Goal: Browse casually

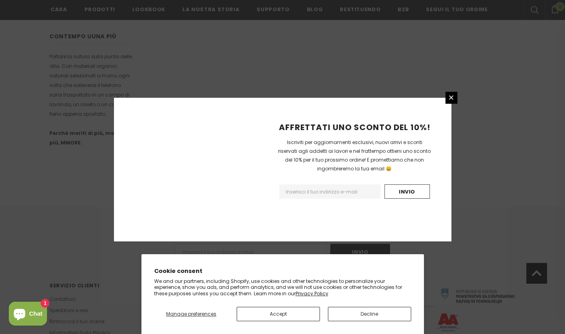
scroll to position [483, 0]
